Goal: Find specific page/section

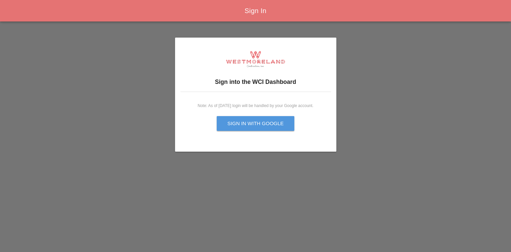
click at [255, 123] on div "Sign in with Google" at bounding box center [255, 124] width 56 height 8
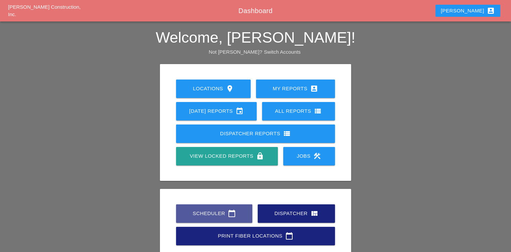
click at [207, 216] on div "Scheduler calendar_today" at bounding box center [214, 214] width 55 height 8
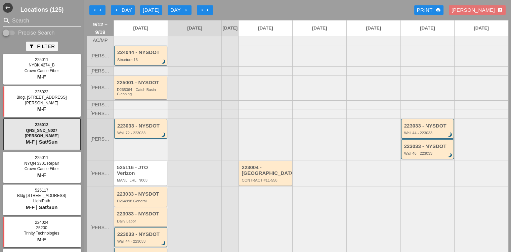
click at [44, 20] on input "Search" at bounding box center [42, 20] width 60 height 11
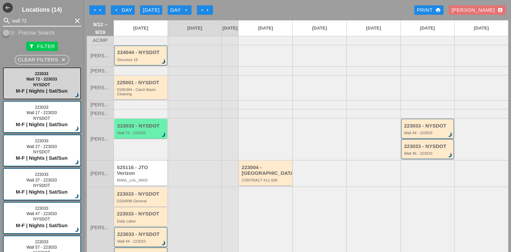
type input "wall 72"
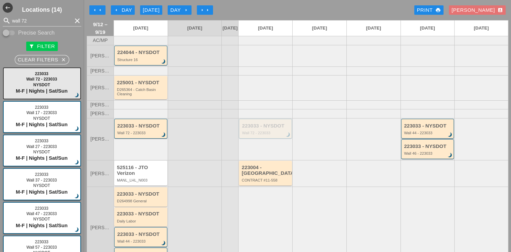
scroll to position [9, 0]
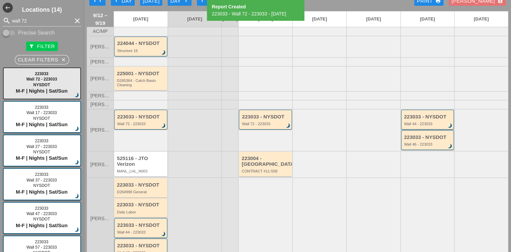
click at [419, 120] on div "223033 - NYSDOT" at bounding box center [428, 117] width 48 height 6
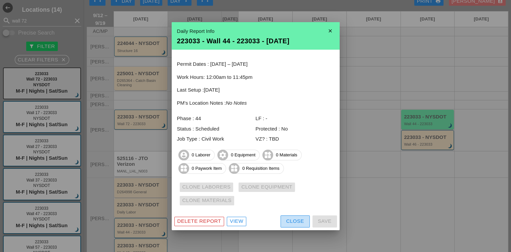
click at [294, 223] on div "Close" at bounding box center [295, 222] width 18 height 8
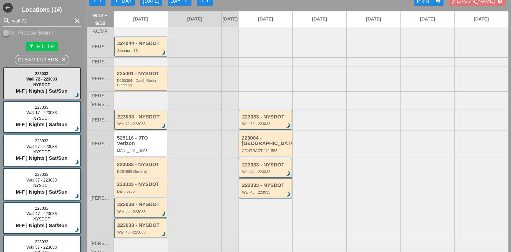
click at [73, 22] on icon "clear" at bounding box center [77, 21] width 8 height 8
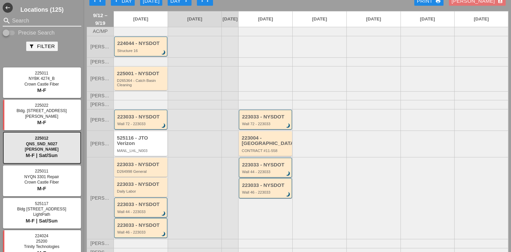
click at [73, 22] on div at bounding box center [77, 21] width 8 height 8
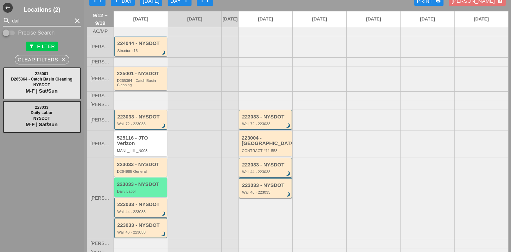
type input "dail"
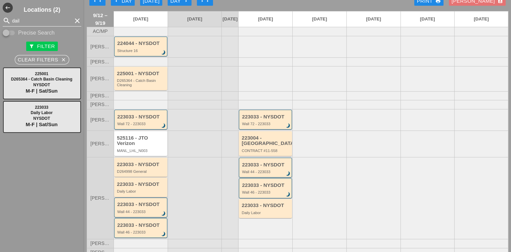
click at [140, 193] on div "Daily Labor" at bounding box center [141, 191] width 49 height 4
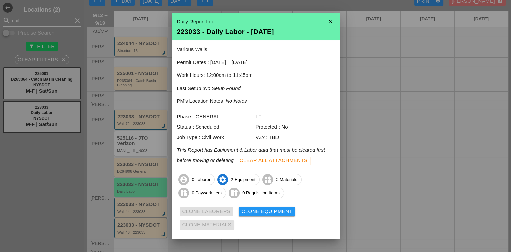
scroll to position [15, 0]
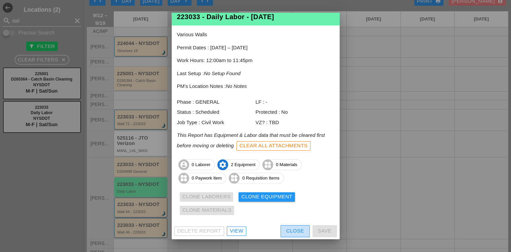
click at [296, 229] on div "Close" at bounding box center [295, 231] width 18 height 8
